Goal: Task Accomplishment & Management: Complete application form

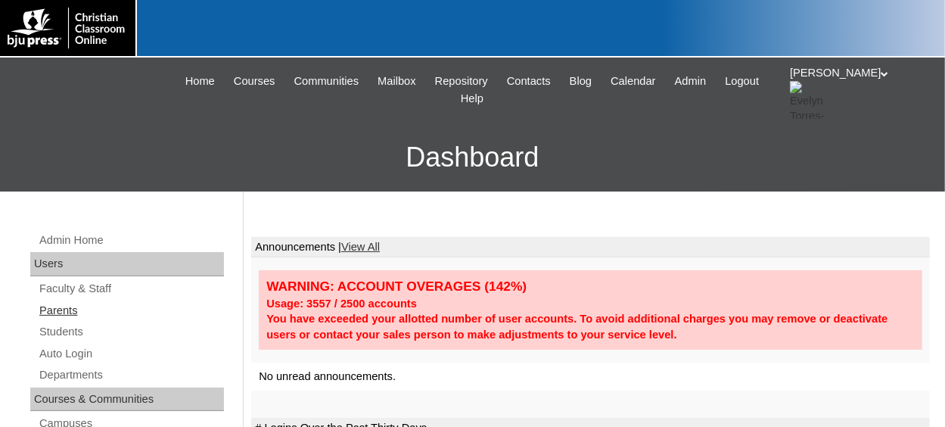
click at [77, 315] on link "Parents" at bounding box center [131, 310] width 186 height 19
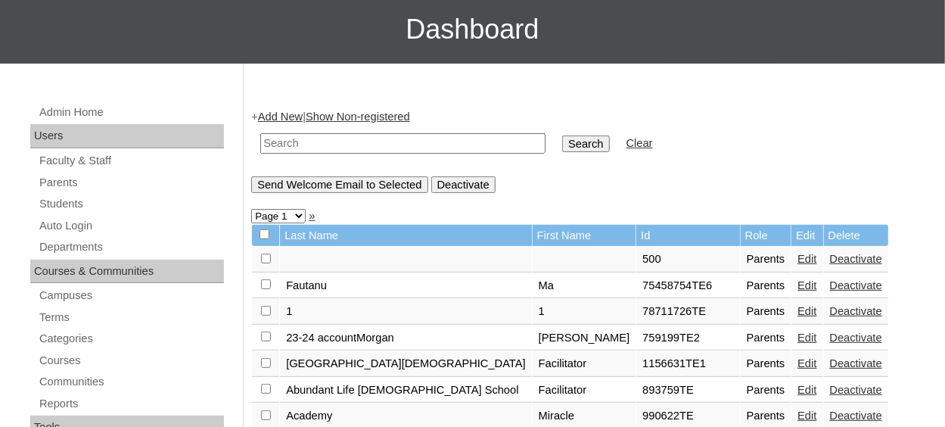
scroll to position [151, 0]
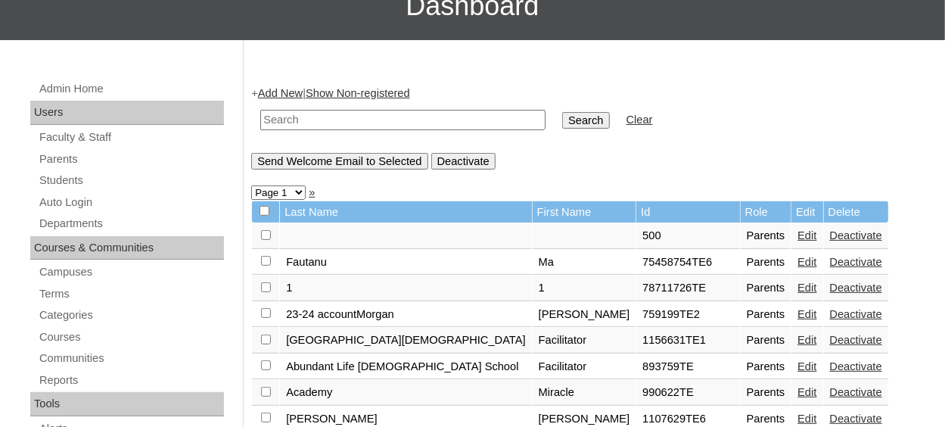
click at [311, 123] on input "text" at bounding box center [402, 120] width 285 height 20
type input "Lapp"
click at [562, 112] on input "Search" at bounding box center [585, 120] width 47 height 17
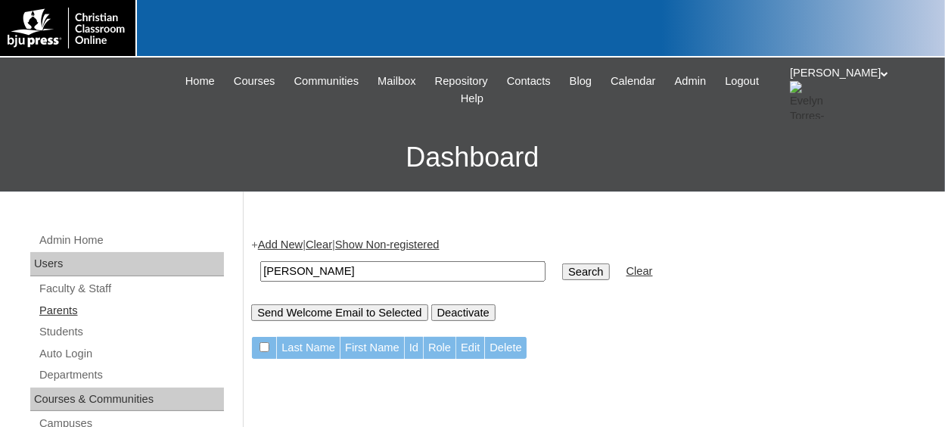
drag, startPoint x: 92, startPoint y: 312, endPoint x: 103, endPoint y: 307, distance: 12.2
click at [92, 312] on link "Parents" at bounding box center [131, 310] width 186 height 19
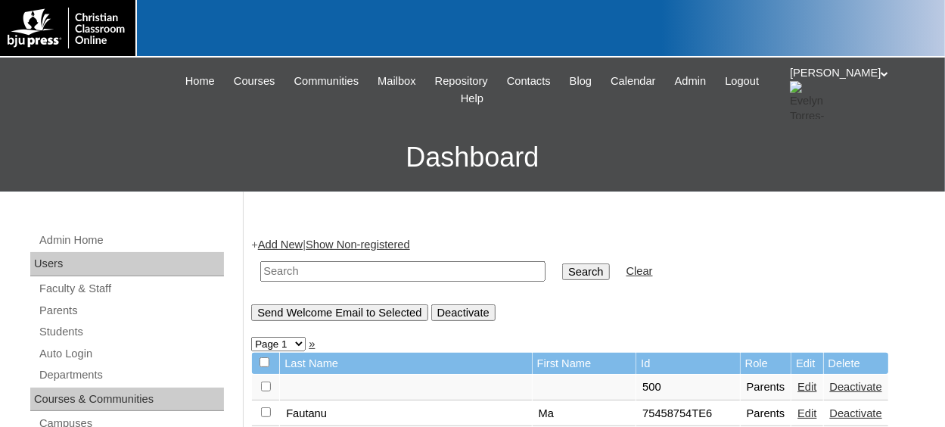
click at [315, 275] on input "text" at bounding box center [402, 271] width 285 height 20
type input "500033717"
click at [562, 263] on input "Search" at bounding box center [585, 271] width 47 height 17
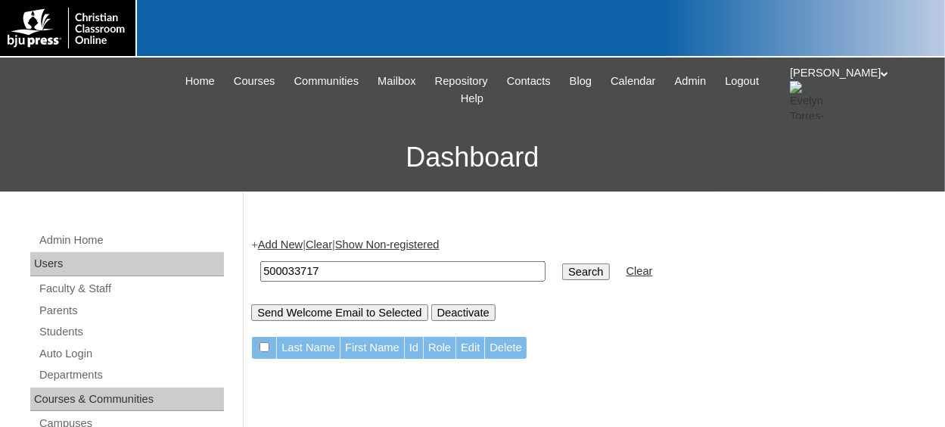
drag, startPoint x: 297, startPoint y: 268, endPoint x: 262, endPoint y: 268, distance: 35.6
click at [258, 268] on td "500033717" at bounding box center [403, 271] width 300 height 36
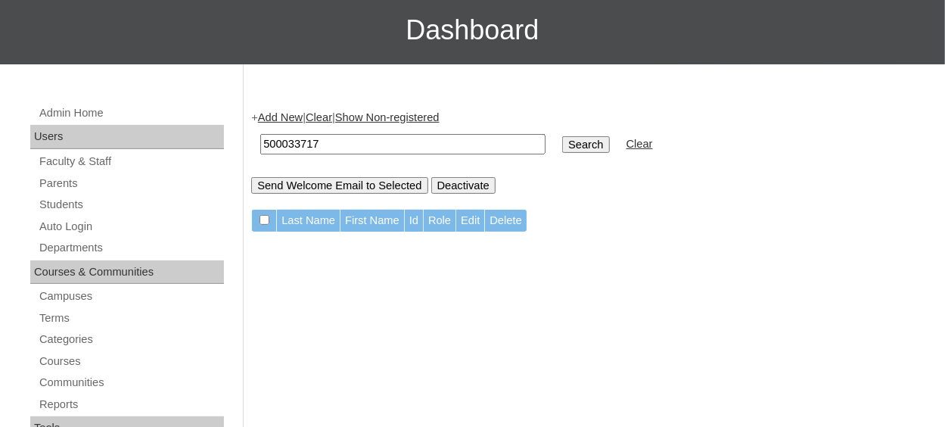
scroll to position [151, 0]
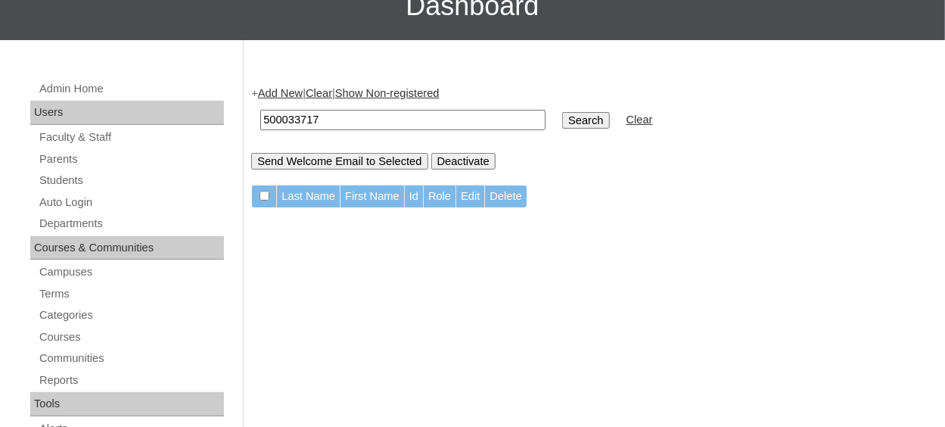
click at [336, 118] on input "500033717" at bounding box center [402, 120] width 285 height 20
click at [76, 180] on link "Students" at bounding box center [131, 180] width 186 height 19
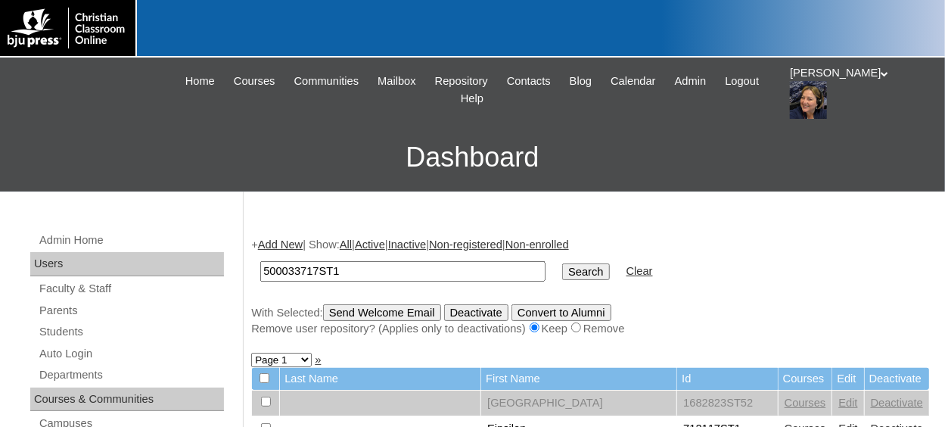
type input "500033717ST1"
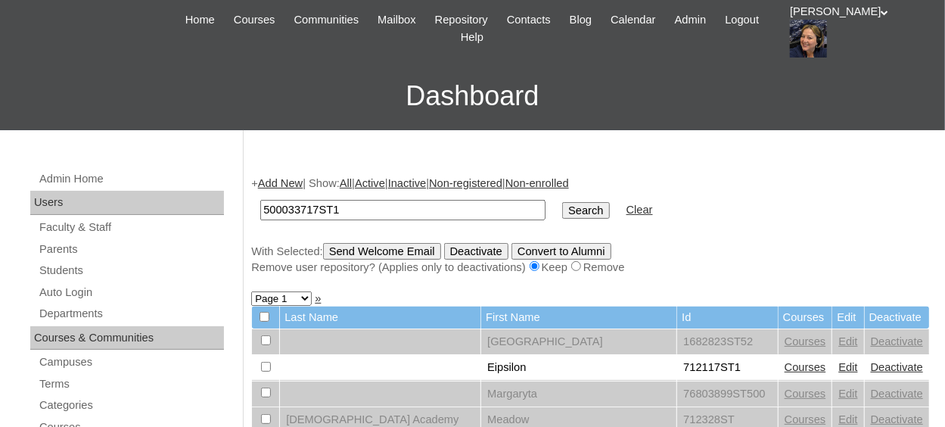
scroll to position [76, 0]
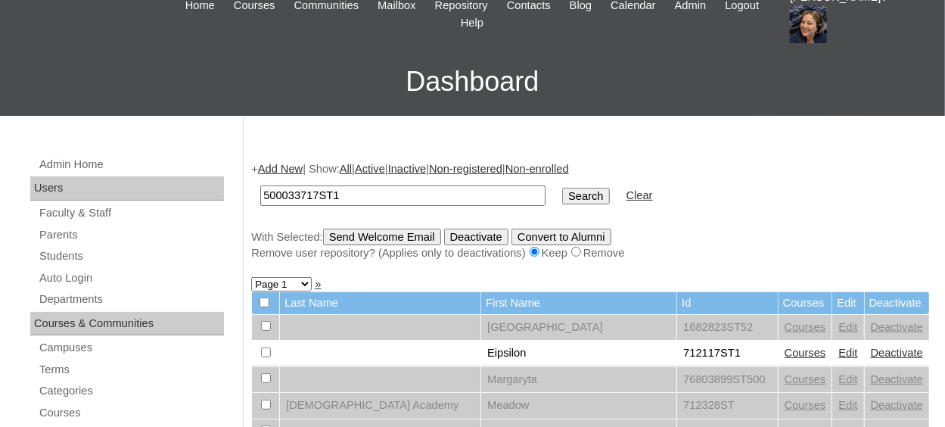
click at [562, 194] on input "Search" at bounding box center [585, 196] width 47 height 17
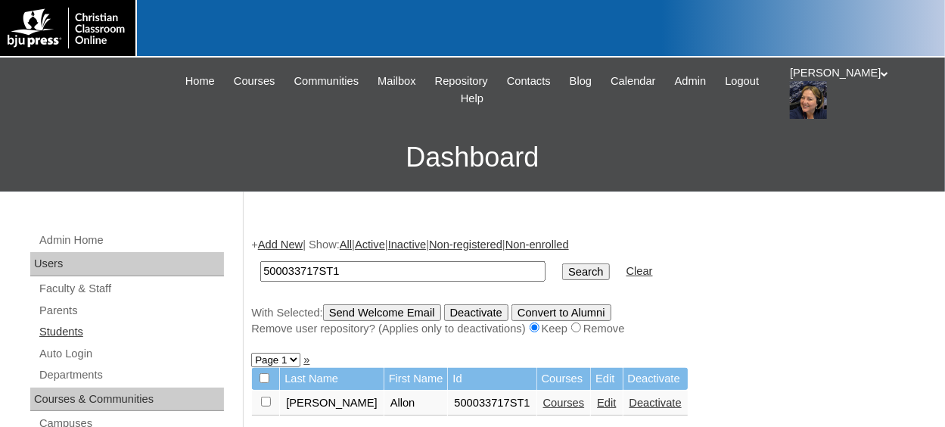
click at [61, 334] on link "Students" at bounding box center [131, 331] width 186 height 19
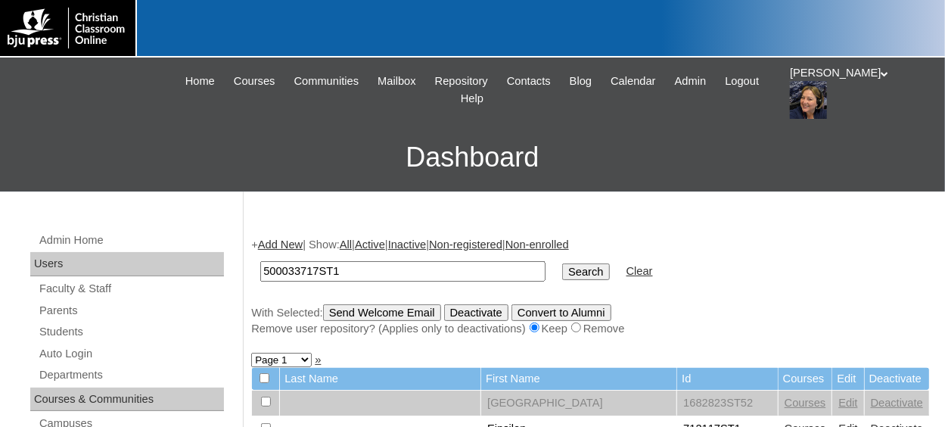
type input "500033717ST1"
click at [562, 269] on input "Search" at bounding box center [585, 271] width 47 height 17
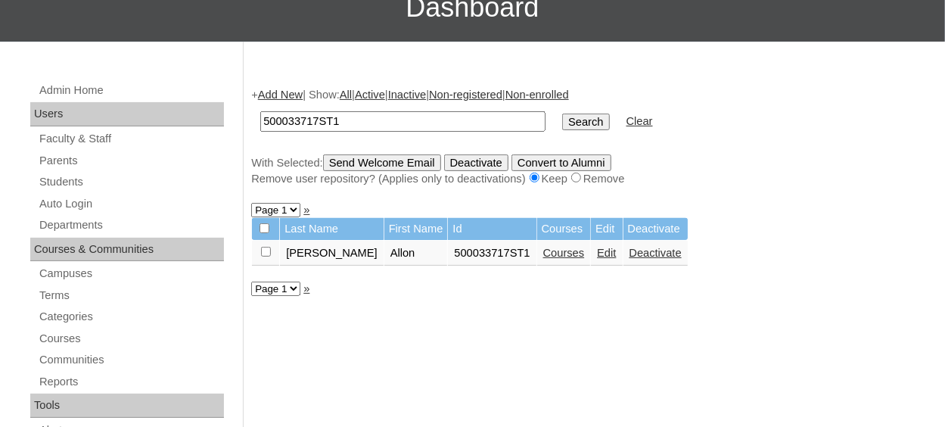
scroll to position [151, 0]
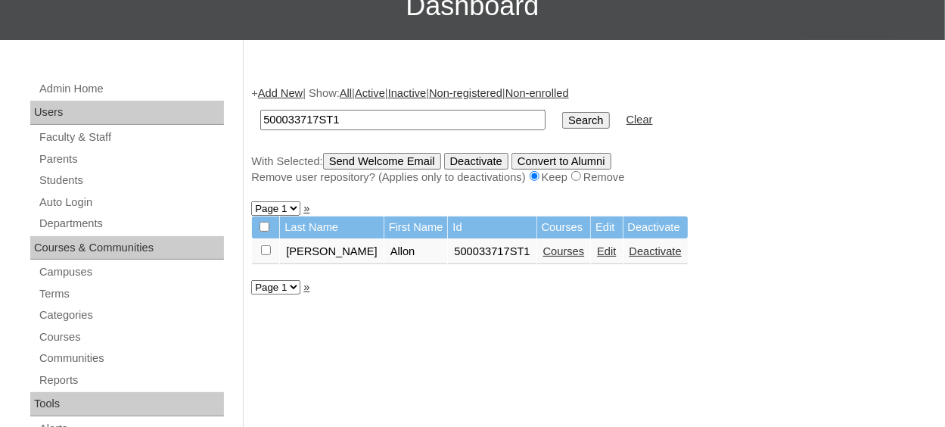
click at [262, 251] on input "checkbox" at bounding box center [266, 250] width 10 height 10
checkbox input "true"
click at [428, 161] on input "Send Welcome Email" at bounding box center [382, 161] width 118 height 17
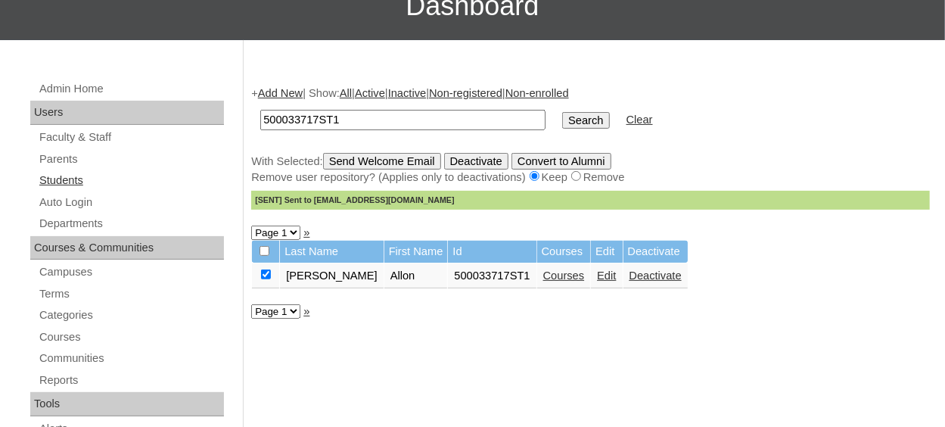
click at [65, 183] on link "Students" at bounding box center [131, 180] width 186 height 19
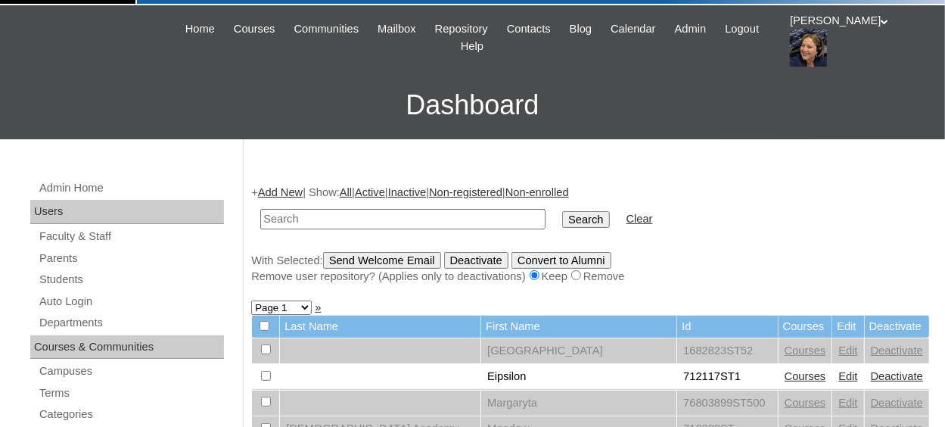
scroll to position [76, 0]
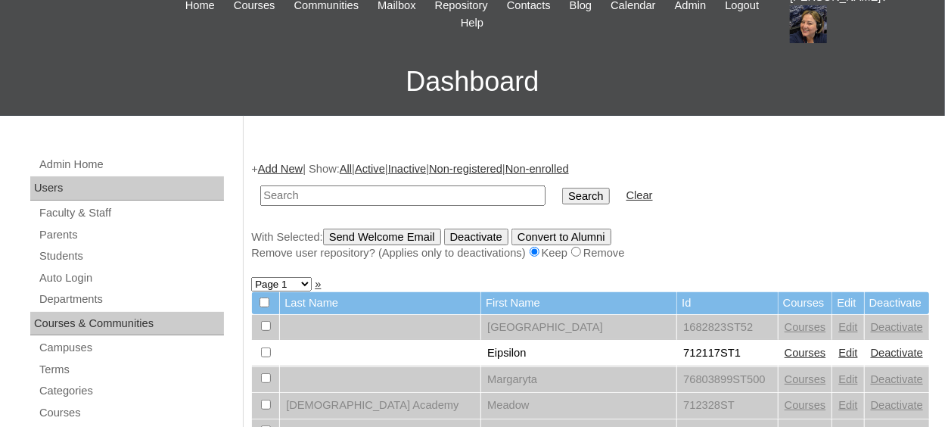
click at [289, 172] on link "Add New" at bounding box center [280, 169] width 45 height 12
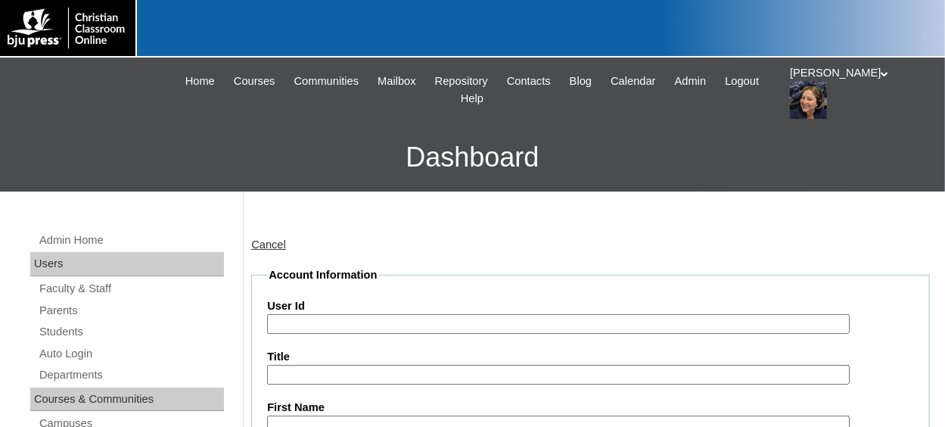
click at [353, 321] on input "User Id" at bounding box center [558, 324] width 582 height 20
paste input "500033717ST1"
click at [355, 324] on input "500033717ST1" at bounding box center [558, 324] width 582 height 20
type input "500033717ST2"
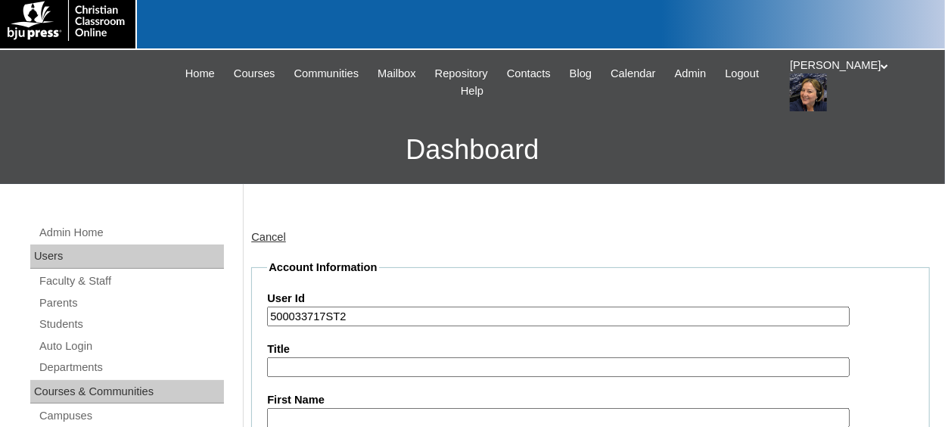
type input "c"
type input "Clay"
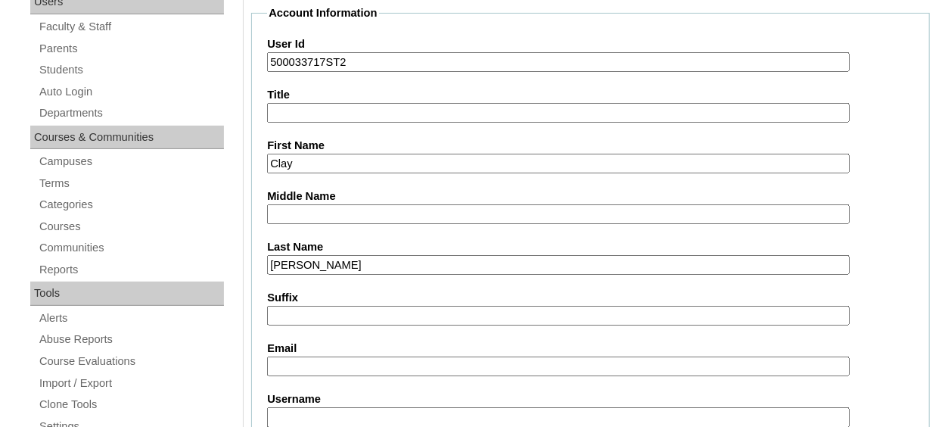
type input "Newton"
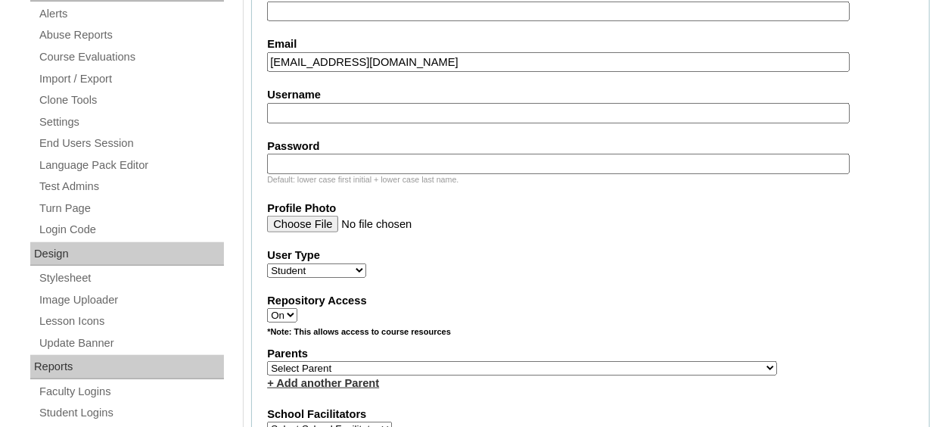
scroll to position [640, 0]
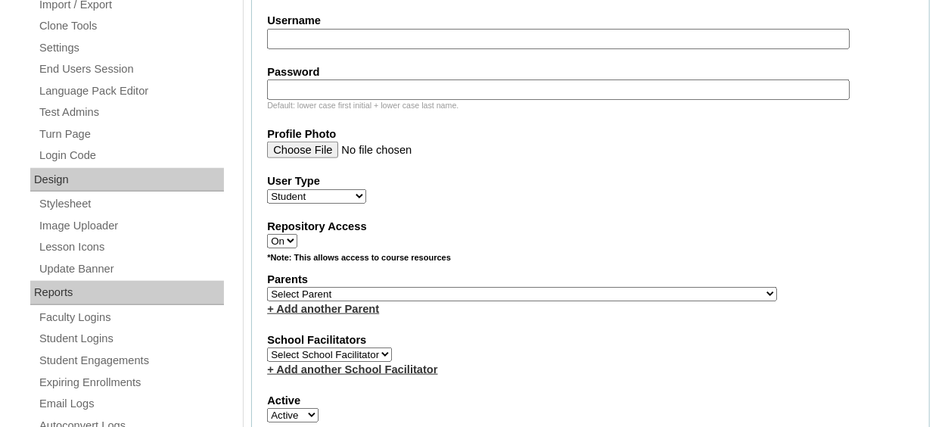
type input "claynewton82609@gmail.com"
click at [449, 290] on select "Select Parent , Fautanu, Ma 1, 1 23-24 accountMorgan, Jason 6th Street Mennonit…" at bounding box center [522, 294] width 510 height 14
select select "36990"
click at [449, 290] on select "Select Parent , Fautanu, Ma 1, 1 23-24 accountMorgan, Jason 6th Street Mennonit…" at bounding box center [522, 294] width 510 height 14
click at [483, 337] on label "School Facilitators" at bounding box center [590, 340] width 647 height 16
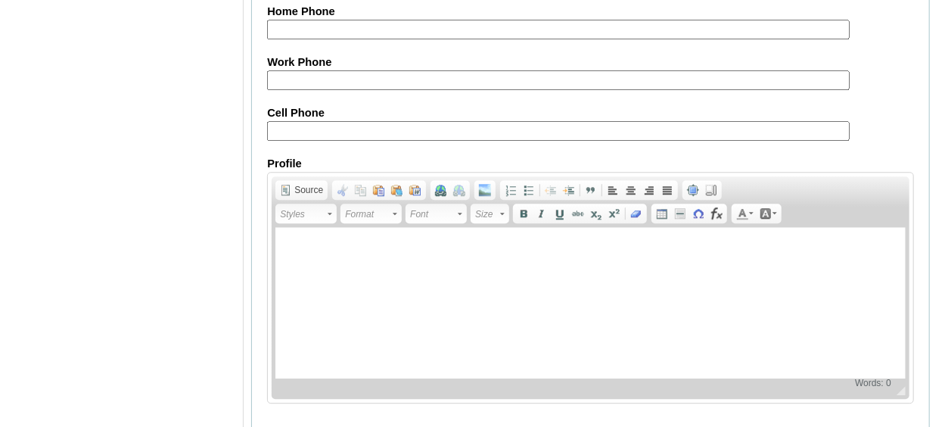
scroll to position [1879, 0]
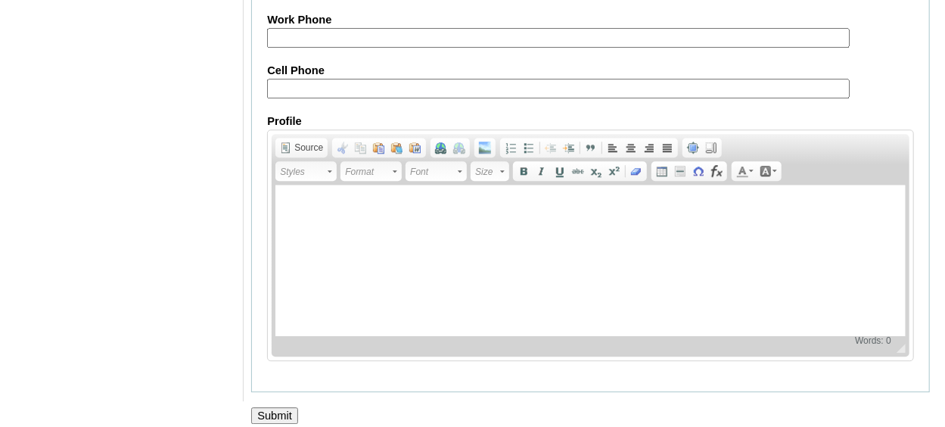
drag, startPoint x: 288, startPoint y: 401, endPoint x: 293, endPoint y: 413, distance: 13.2
click at [289, 407] on input "Submit" at bounding box center [274, 415] width 47 height 17
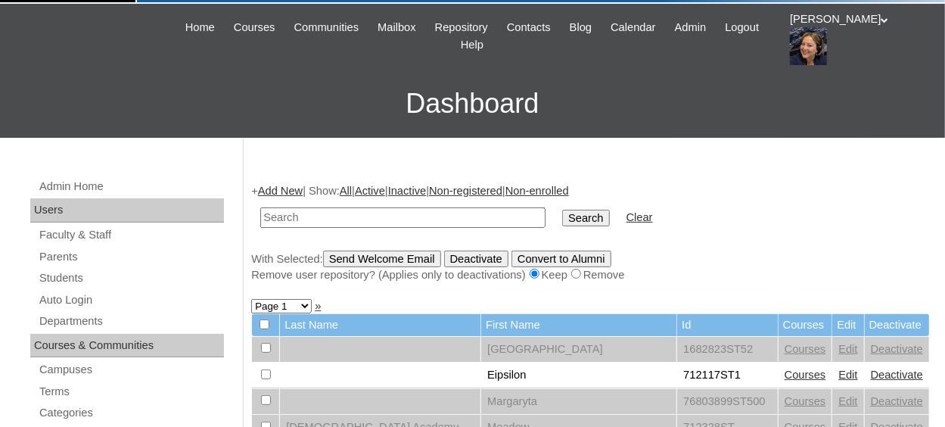
scroll to position [76, 0]
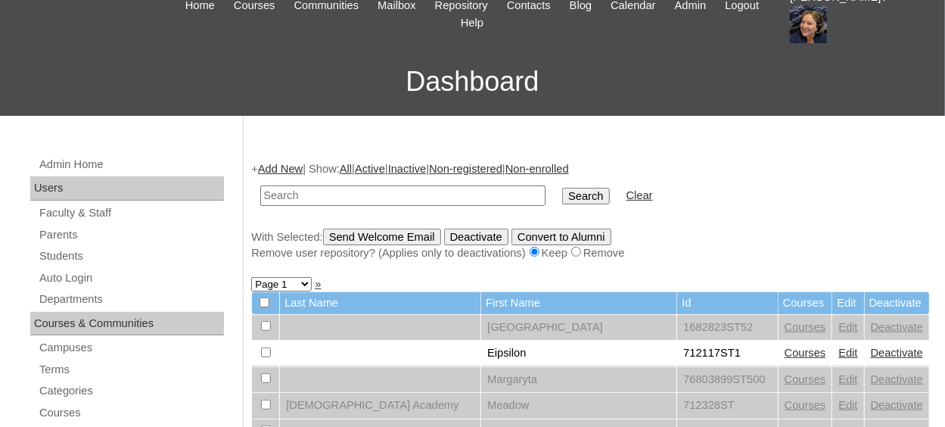
click at [318, 201] on input "text" at bounding box center [402, 195] width 285 height 20
paste input "500033717ST1"
type input "500033717ST1"
click at [562, 193] on input "Search" at bounding box center [585, 196] width 47 height 17
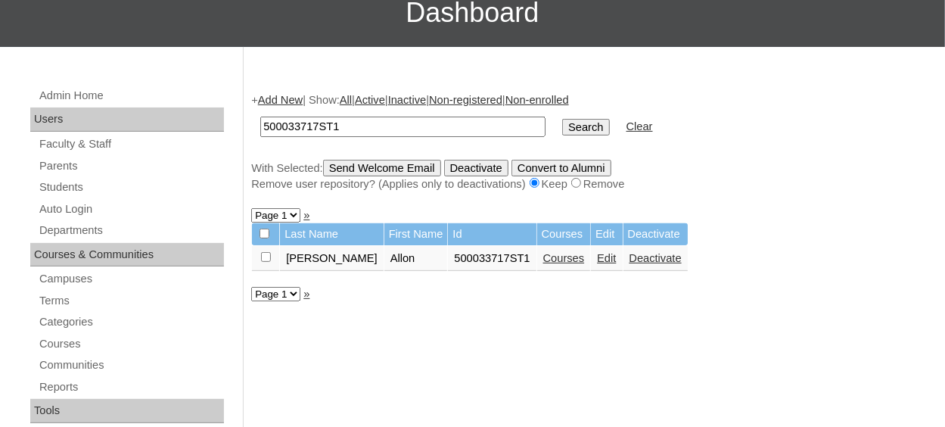
scroll to position [151, 0]
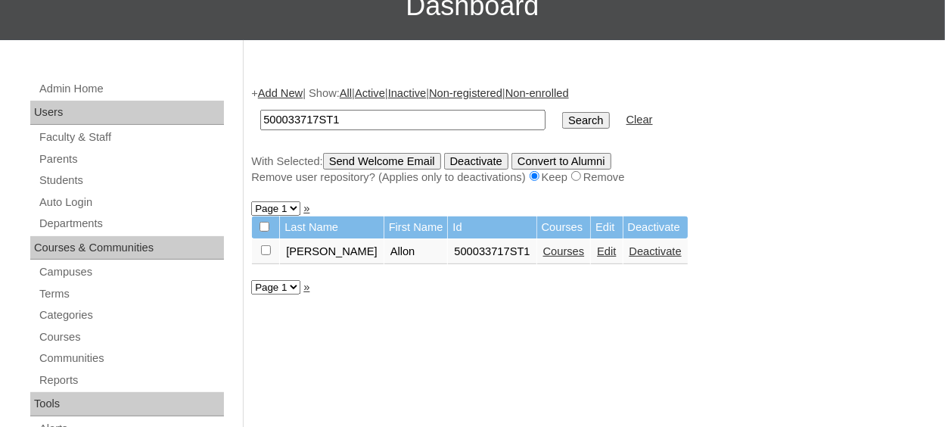
click at [268, 255] on input "checkbox" at bounding box center [266, 250] width 10 height 10
checkbox input "true"
click at [430, 167] on input "Send Welcome Email" at bounding box center [382, 161] width 118 height 17
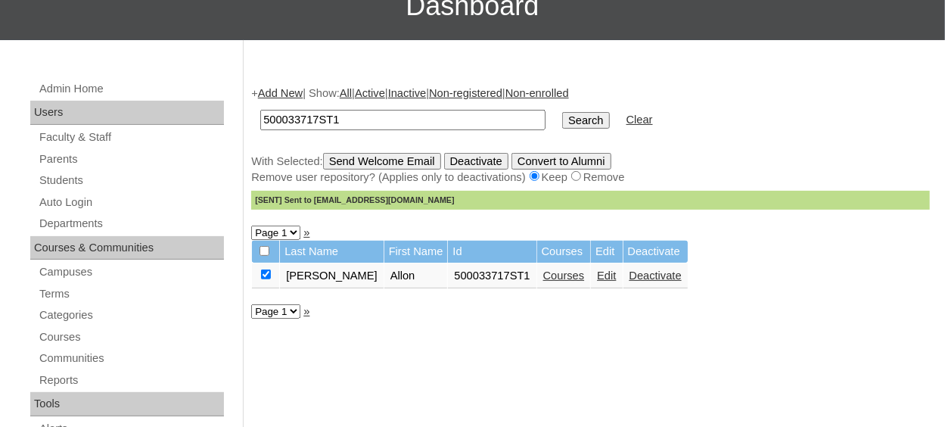
click at [284, 95] on link "Add New" at bounding box center [280, 93] width 45 height 12
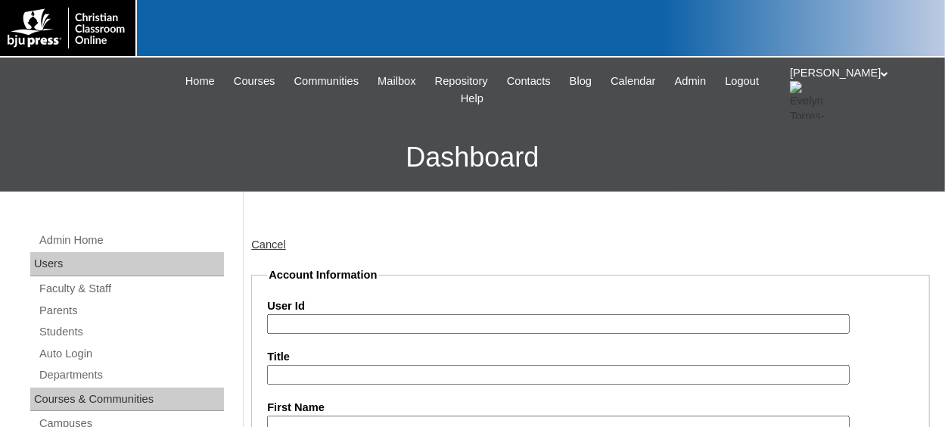
click at [297, 314] on input "User Id" at bounding box center [558, 324] width 582 height 20
paste input "500033717ST1"
type input "500033717ST3"
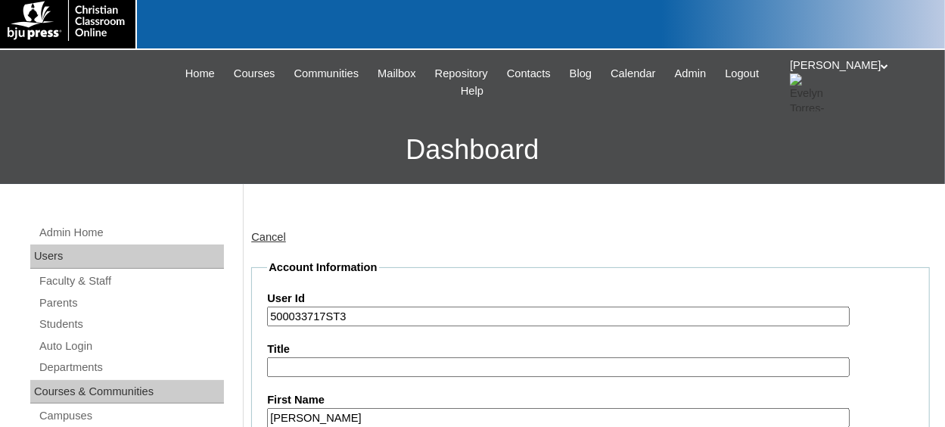
type input "[PERSON_NAME]"
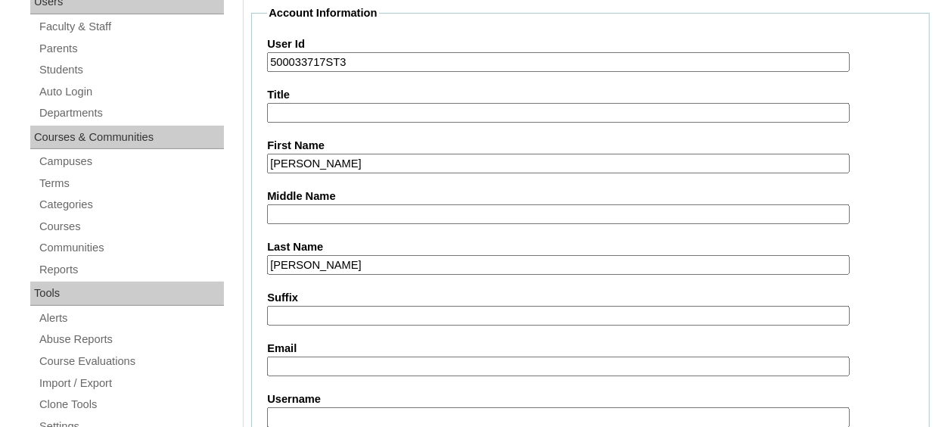
type input "[PERSON_NAME]"
type input "spencerfisher828@gmail.com"
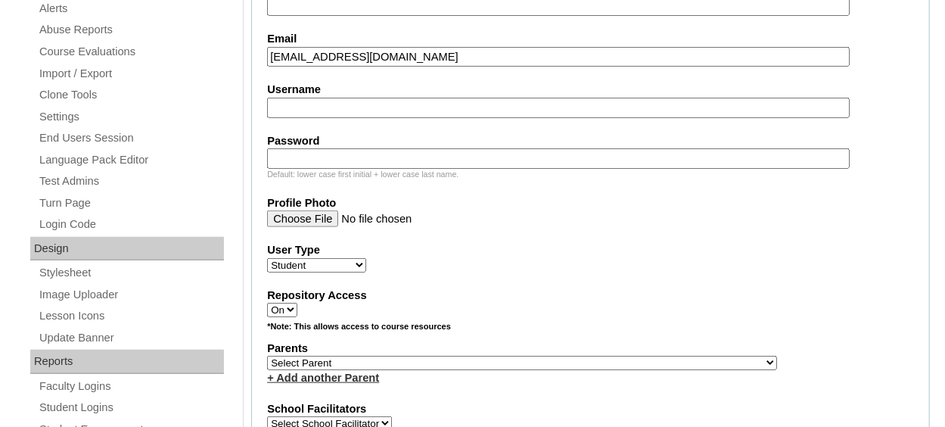
scroll to position [591, 0]
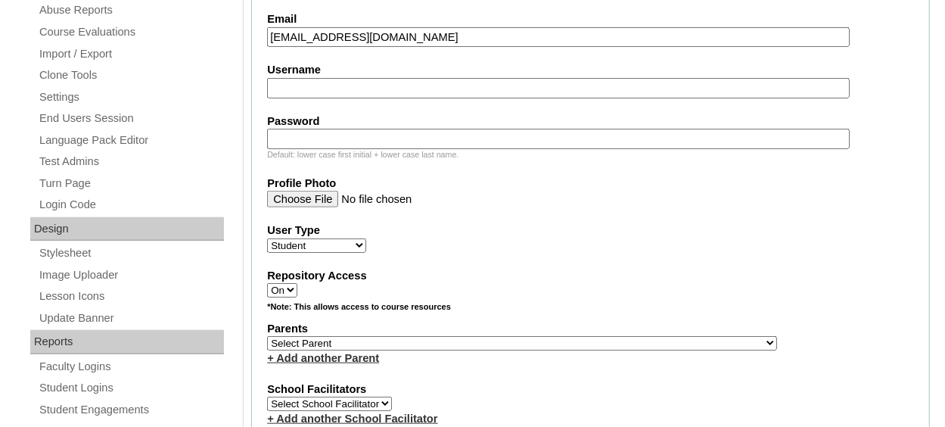
click at [415, 336] on select "Select Parent , Fautanu, Ma 1, 1 23-24 accountMorgan, Jason 6th Street Mennonit…" at bounding box center [522, 343] width 510 height 14
select select "36990"
click at [267, 336] on select "Select Parent , Fautanu, Ma 1, 1 23-24 accountMorgan, Jason 6th Street Mennonit…" at bounding box center [522, 343] width 510 height 14
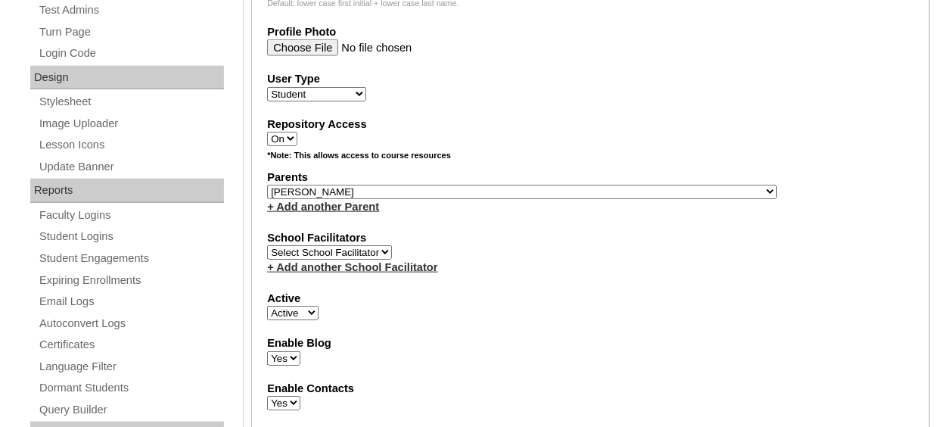
click at [516, 259] on div "+ Add another School Facilitator" at bounding box center [590, 267] width 647 height 16
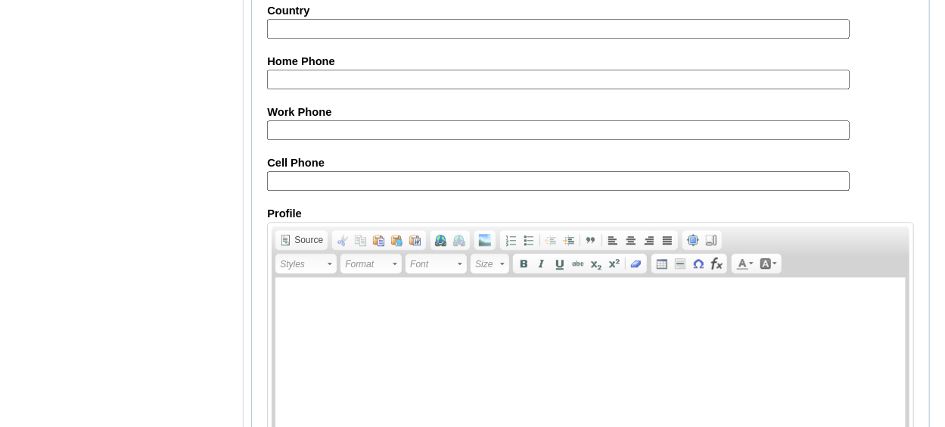
scroll to position [1892, 0]
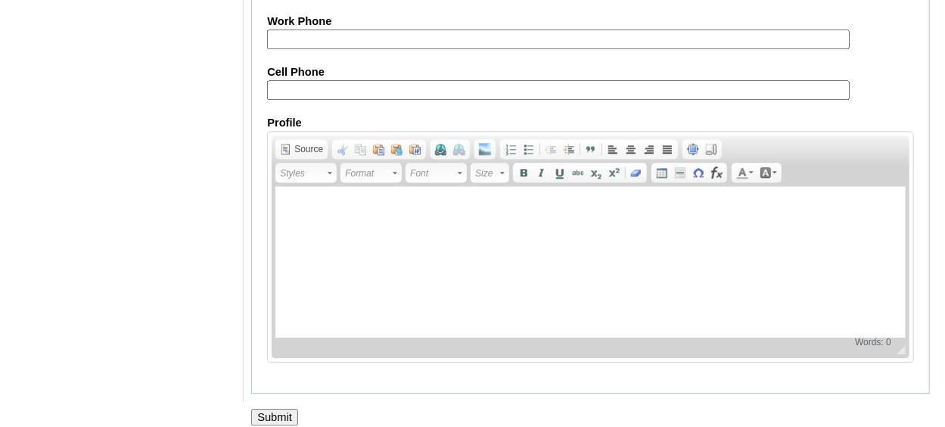
click at [272, 408] on input "Submit" at bounding box center [274, 416] width 47 height 17
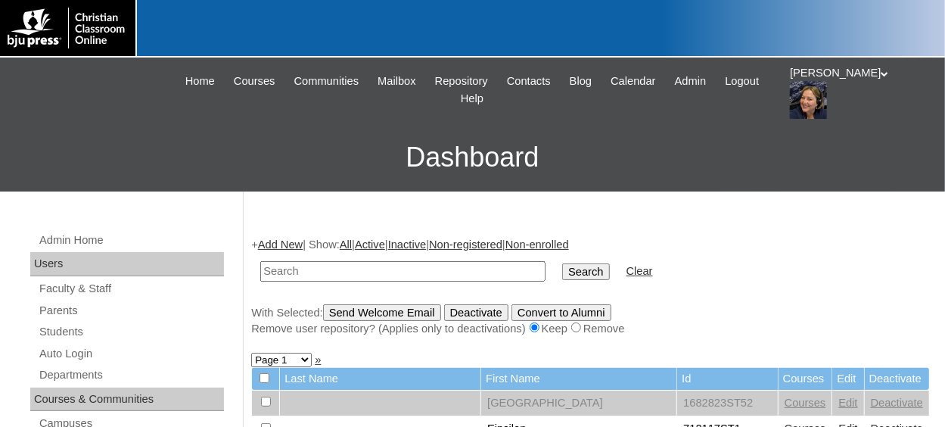
click at [303, 266] on input "text" at bounding box center [402, 271] width 285 height 20
type input "v"
paste input "500033717ST1"
type input "500033717ST4"
click at [562, 265] on input "Search" at bounding box center [585, 271] width 47 height 17
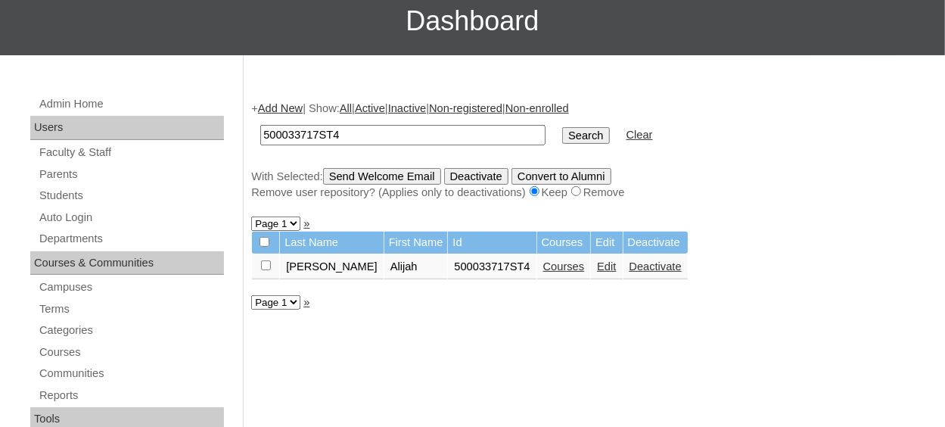
scroll to position [151, 0]
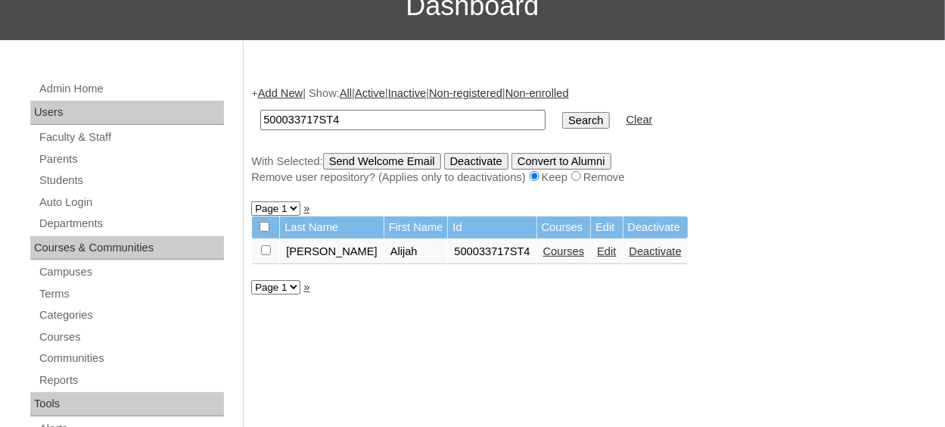
click at [269, 249] on input "checkbox" at bounding box center [266, 250] width 10 height 10
checkbox input "true"
click at [374, 160] on input "Send Welcome Email" at bounding box center [382, 161] width 118 height 17
